Goal: Task Accomplishment & Management: Complete application form

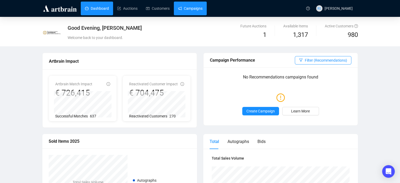
click at [191, 9] on link "Campaigns" at bounding box center [190, 9] width 24 height 14
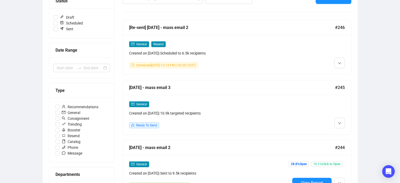
scroll to position [79, 0]
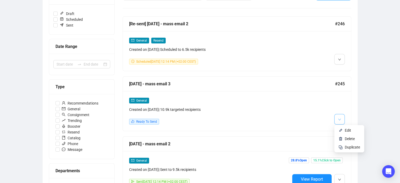
click at [337, 116] on button "button" at bounding box center [339, 119] width 11 height 11
click at [342, 129] on img at bounding box center [340, 130] width 4 height 4
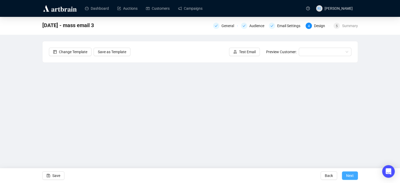
click at [348, 175] on span "Next" at bounding box center [350, 175] width 8 height 15
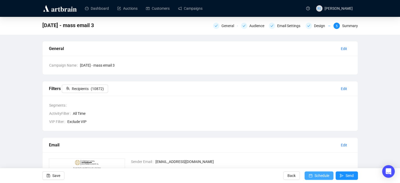
click at [309, 176] on icon "calendar" at bounding box center [310, 175] width 4 height 4
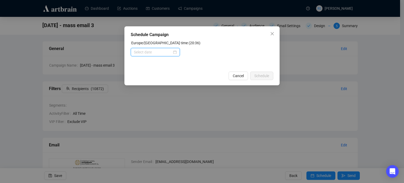
click at [164, 50] on input at bounding box center [153, 52] width 38 height 6
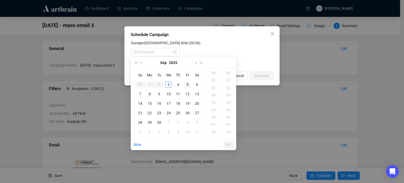
click at [189, 83] on div "5" at bounding box center [187, 84] width 6 height 6
click at [214, 102] on div "12" at bounding box center [214, 104] width 13 height 7
click at [228, 94] on div "14" at bounding box center [229, 93] width 13 height 7
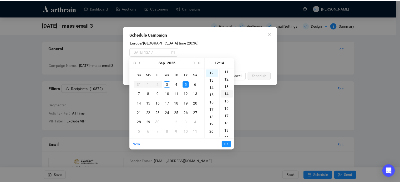
scroll to position [103, 0]
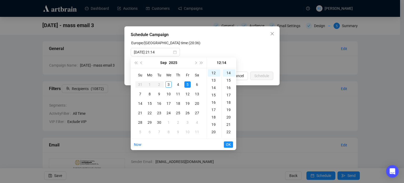
type input "[DATE] 12:14"
click at [230, 143] on span "OK" at bounding box center [228, 144] width 5 height 10
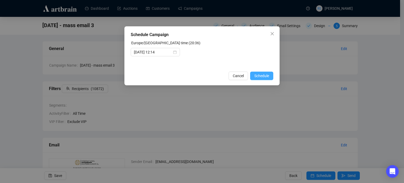
click at [264, 73] on span "Schedule" at bounding box center [261, 76] width 15 height 6
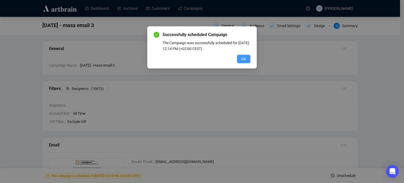
click at [244, 60] on span "OK" at bounding box center [243, 59] width 5 height 6
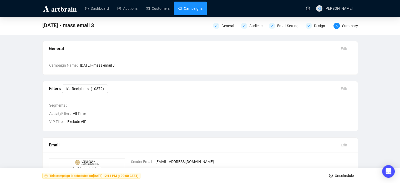
click at [189, 7] on link "Campaigns" at bounding box center [190, 9] width 24 height 14
